Goal: Obtain resource: Obtain resource

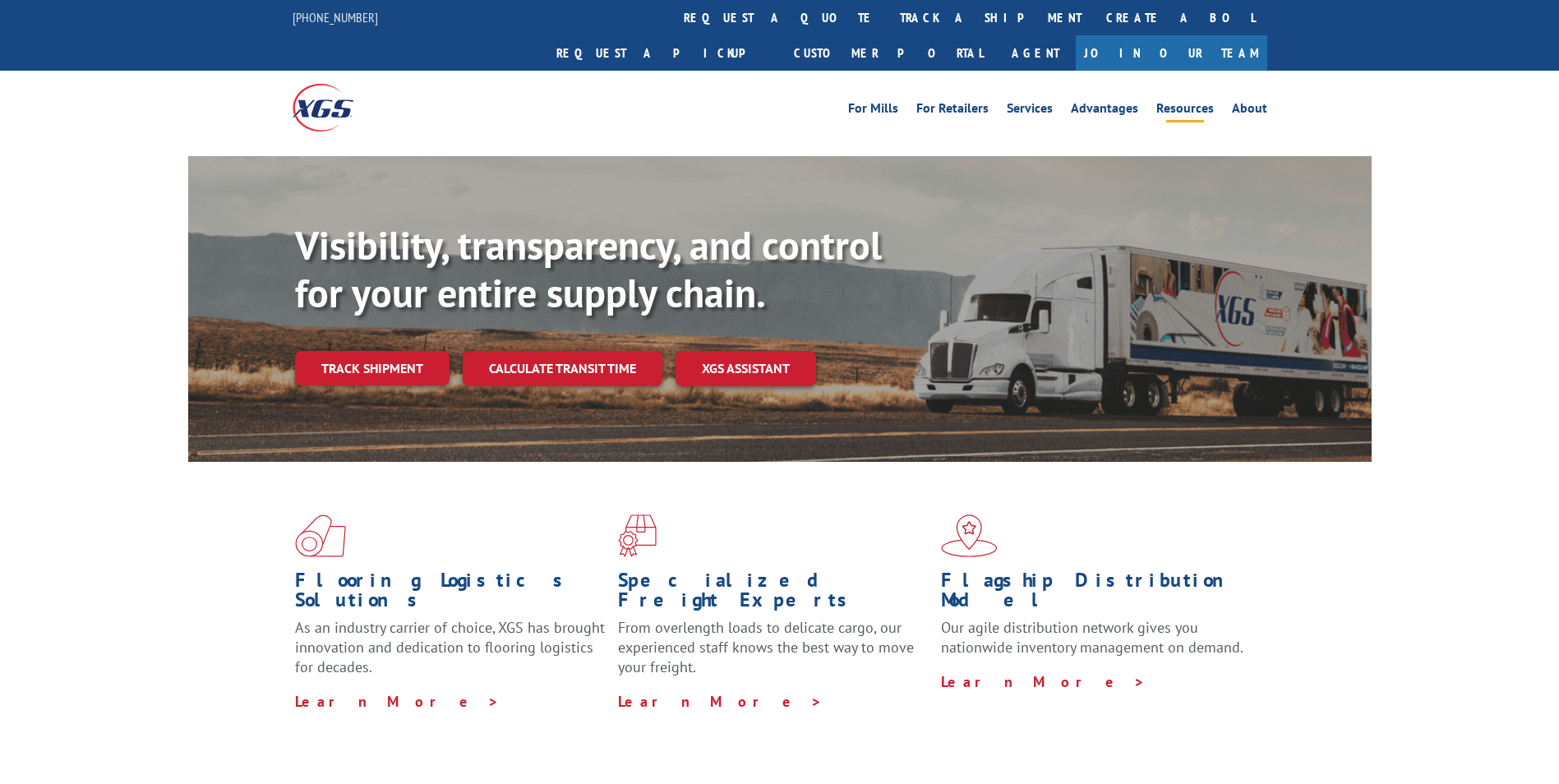
click at [1187, 102] on link "Resources" at bounding box center [1184, 111] width 57 height 18
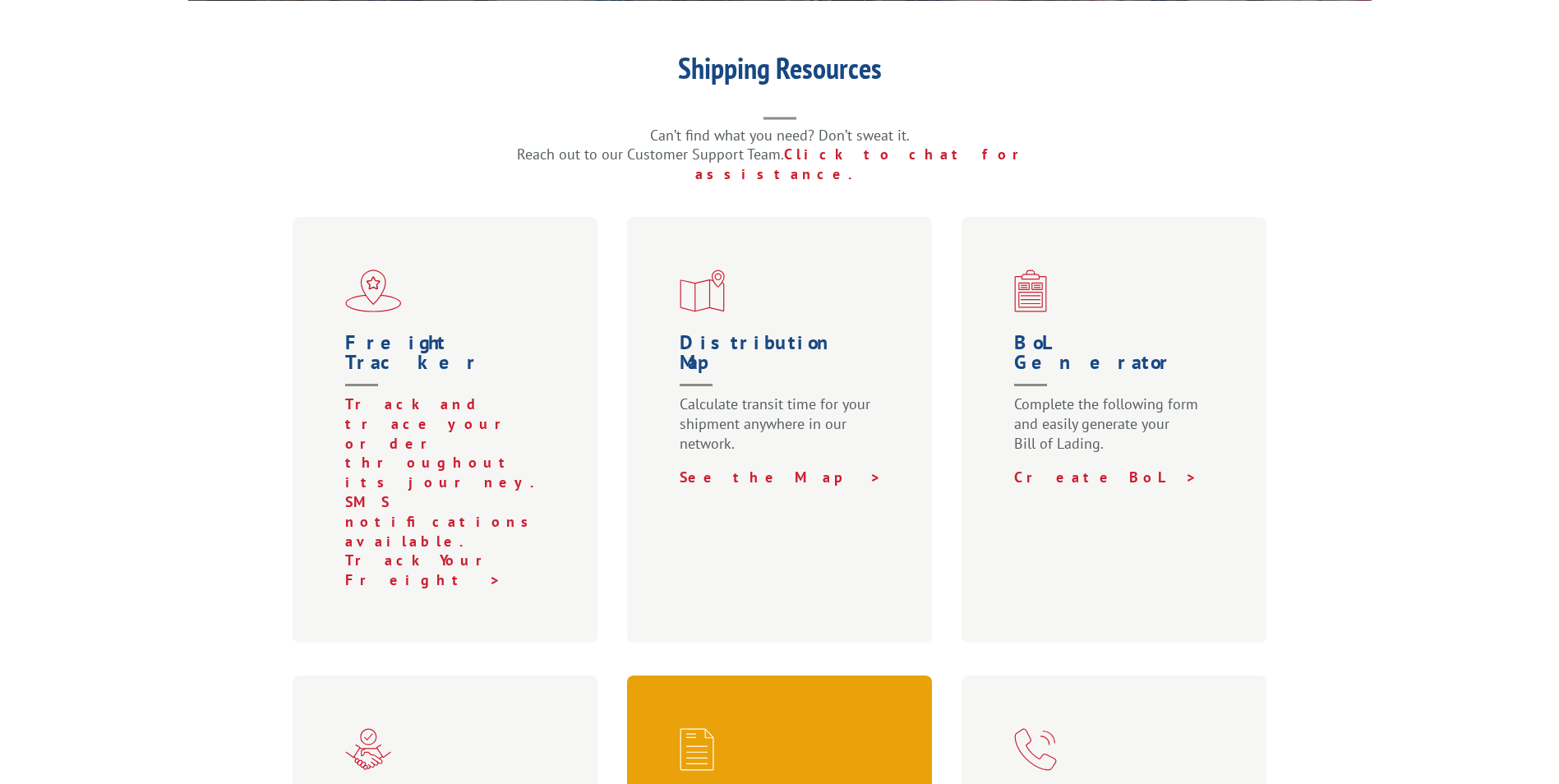
scroll to position [493, 0]
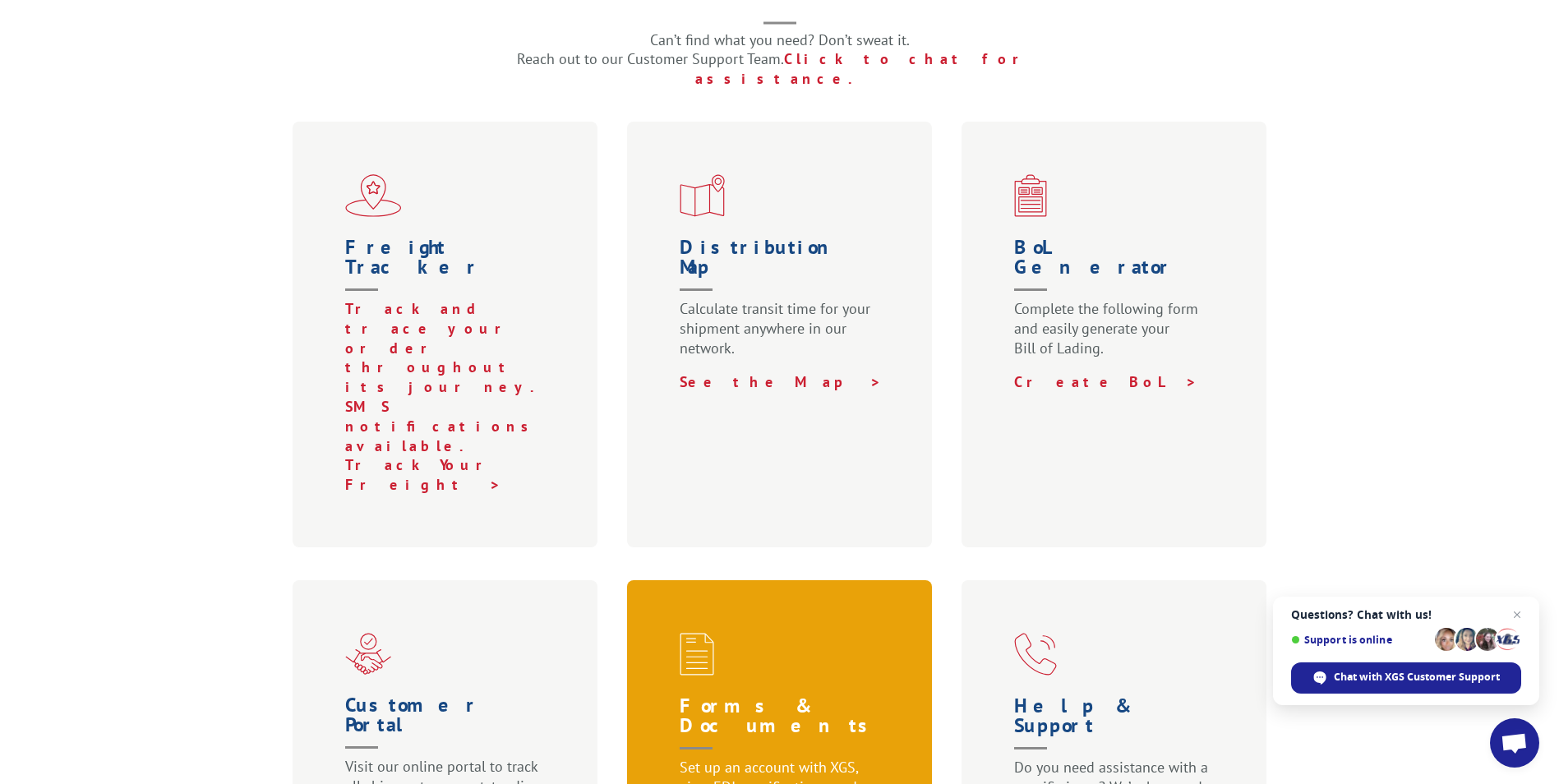
click at [722, 696] on h1 "Forms & Documents" at bounding box center [783, 727] width 207 height 62
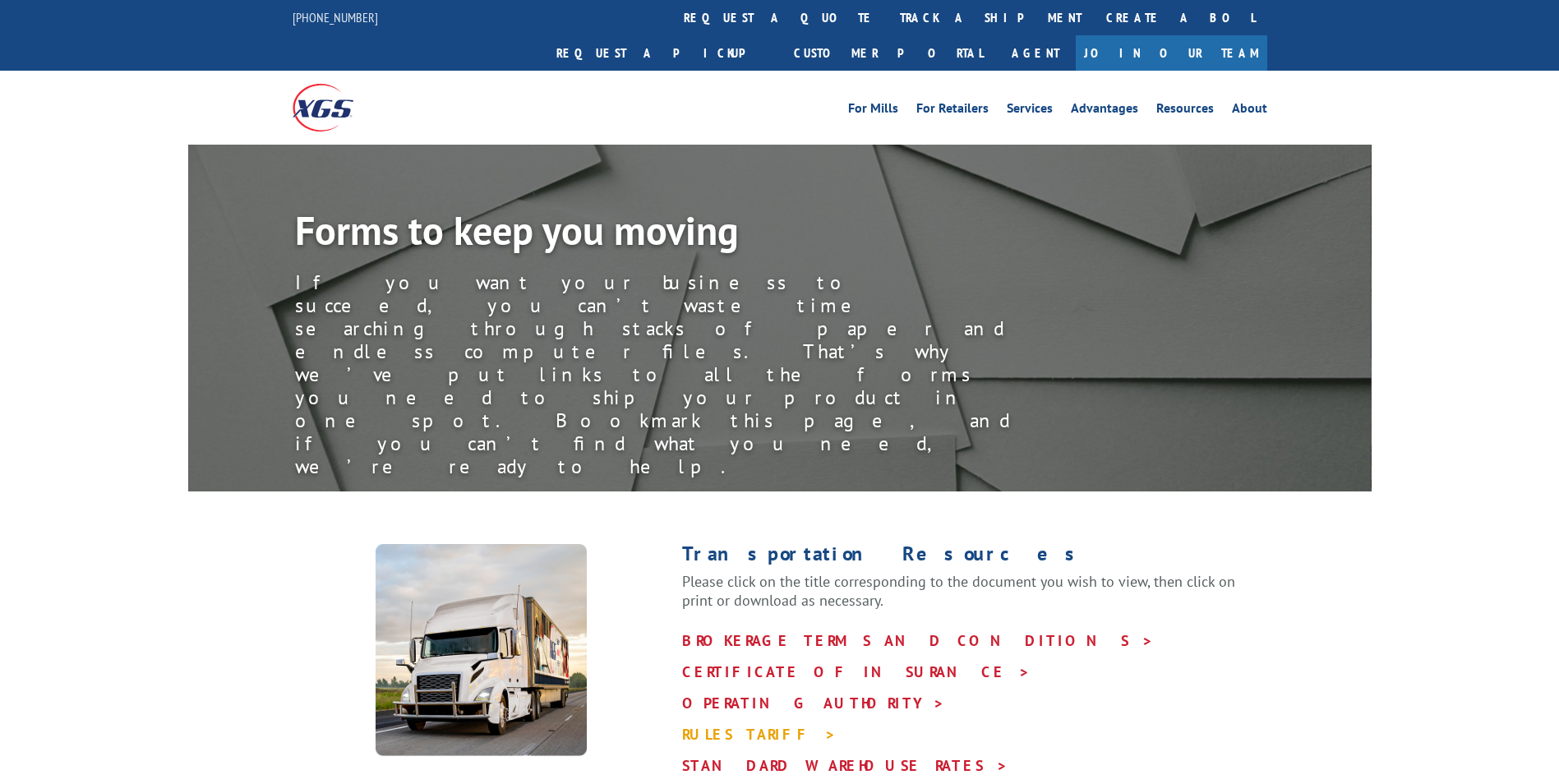
click at [715, 725] on link "RULES TARIFF >" at bounding box center [759, 734] width 155 height 19
